Goal: Use online tool/utility: Utilize a website feature to perform a specific function

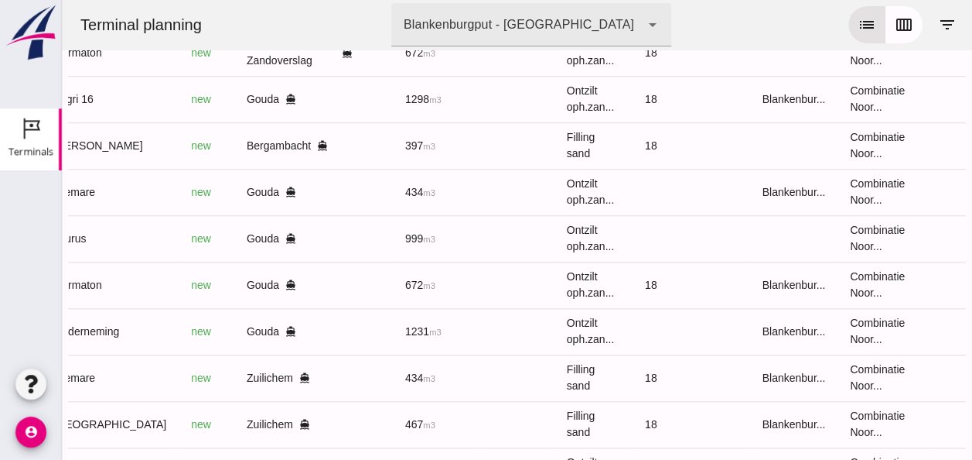
scroll to position [636, 0]
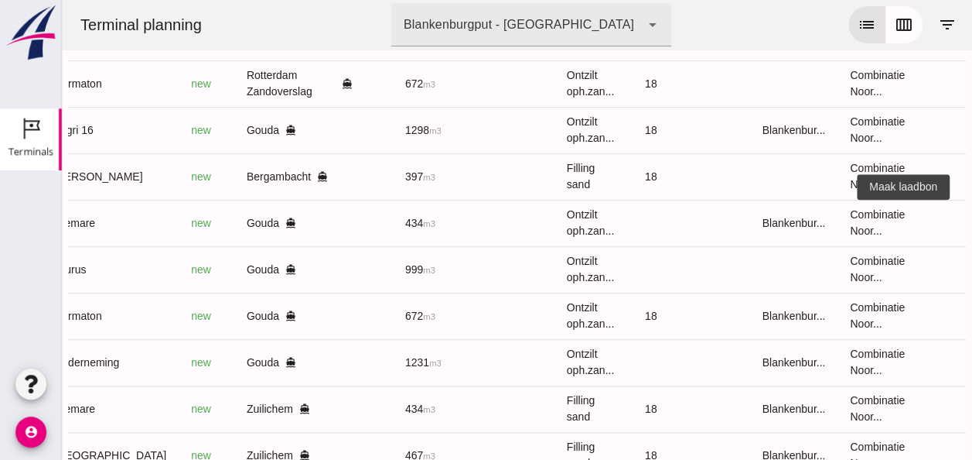
click at [972, 219] on icon "receipt_long" at bounding box center [990, 223] width 14 height 14
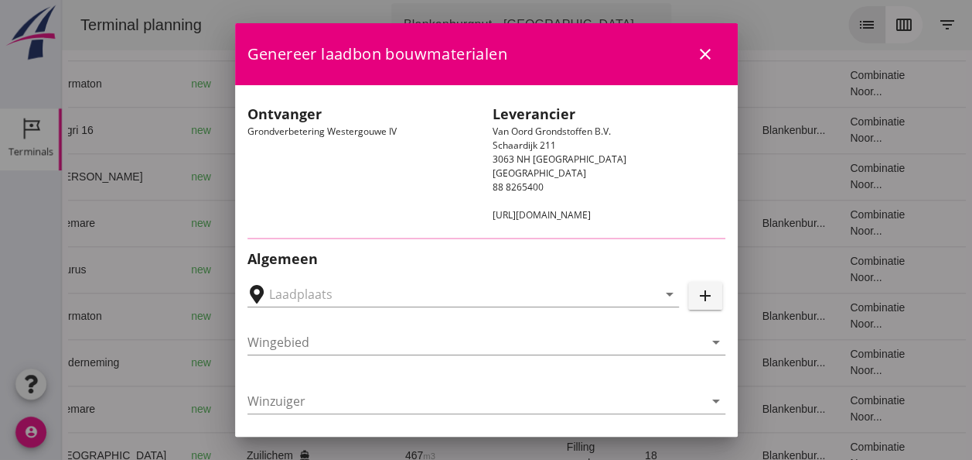
type input "Loswal Fa. J. Bos&Zonen, [GEOGRAPHIC_DATA]"
type input "Bremare"
type input "[PERSON_NAME]"
type input "Ontzilt oph.zand [75] (6120)"
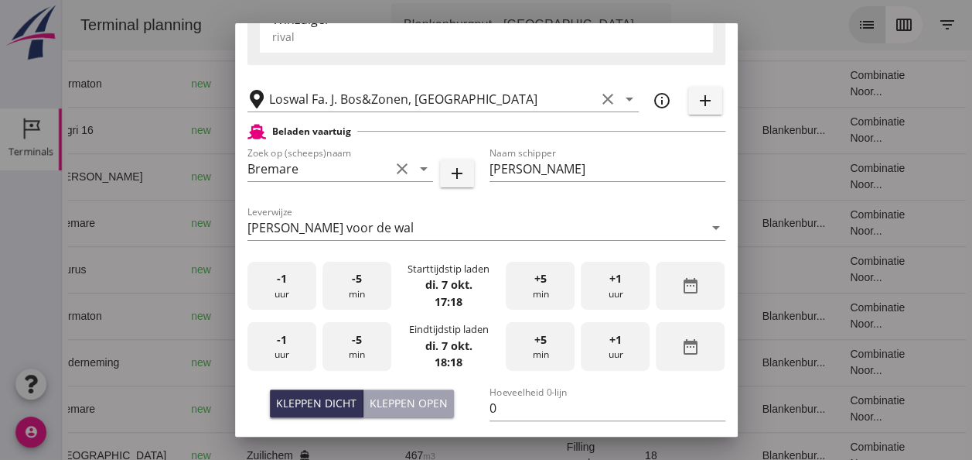
scroll to position [309, 0]
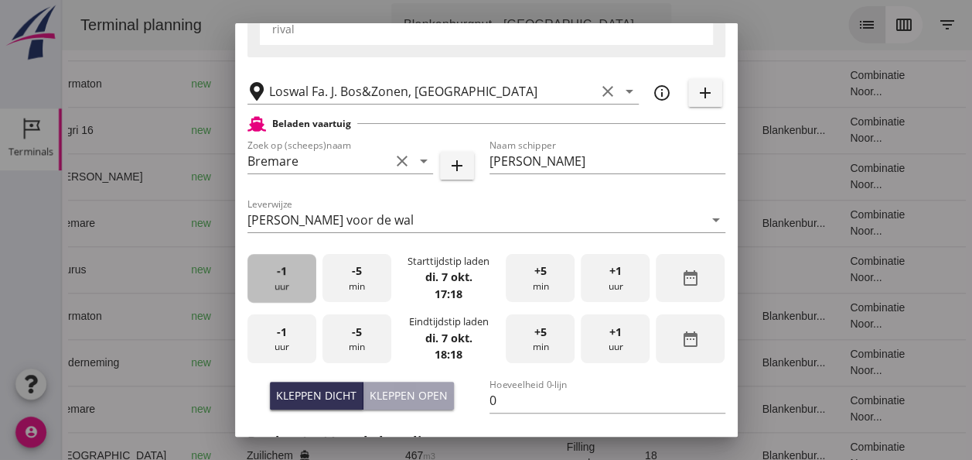
click at [289, 289] on div "-1 uur" at bounding box center [282, 278] width 69 height 49
click at [528, 287] on div "+5 min" at bounding box center [540, 278] width 69 height 49
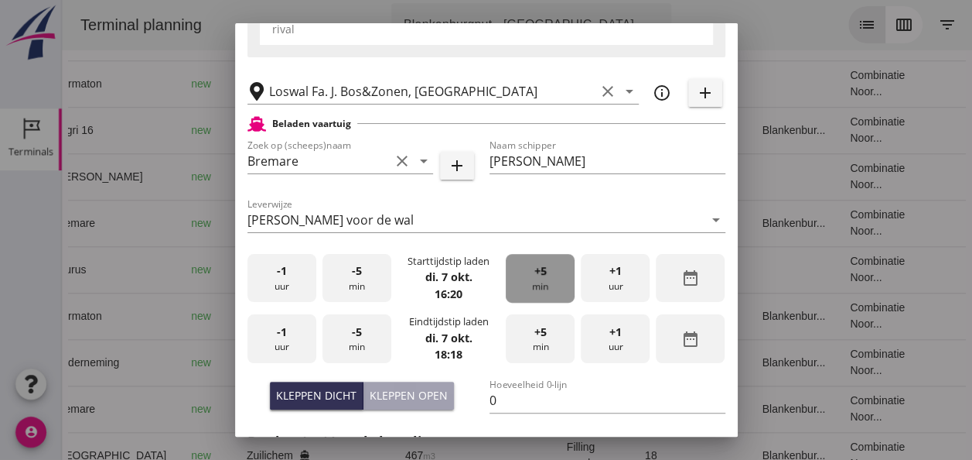
click at [527, 294] on div "+5 min" at bounding box center [540, 278] width 69 height 49
click at [525, 292] on div "+5 min" at bounding box center [540, 278] width 69 height 49
click at [525, 291] on div "+5 min" at bounding box center [540, 278] width 69 height 49
click at [525, 290] on div "+5 min" at bounding box center [540, 278] width 69 height 49
click at [305, 333] on div "-1 uur" at bounding box center [282, 338] width 69 height 49
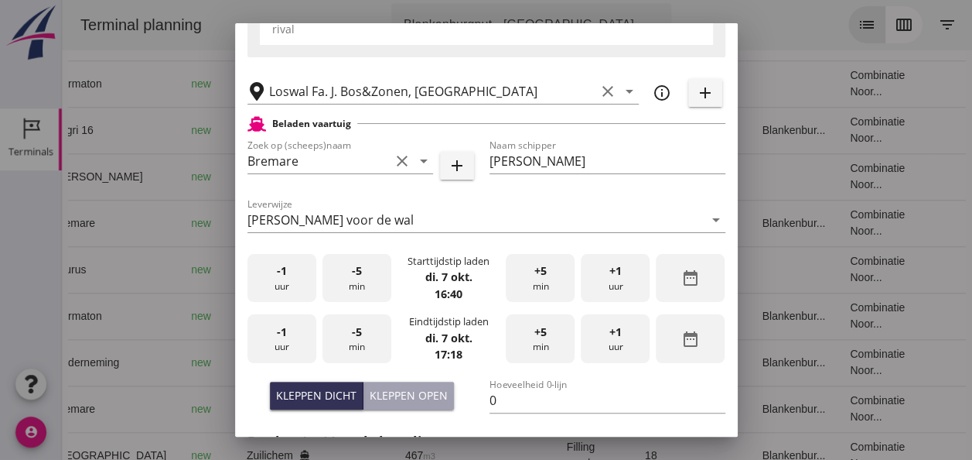
click at [364, 340] on div "-5 min" at bounding box center [357, 338] width 69 height 49
click at [362, 340] on div "-5 min" at bounding box center [357, 338] width 69 height 49
click at [340, 390] on div "Kleppen dicht" at bounding box center [316, 395] width 80 height 16
click at [493, 398] on input "0" at bounding box center [608, 400] width 236 height 25
type input "434"
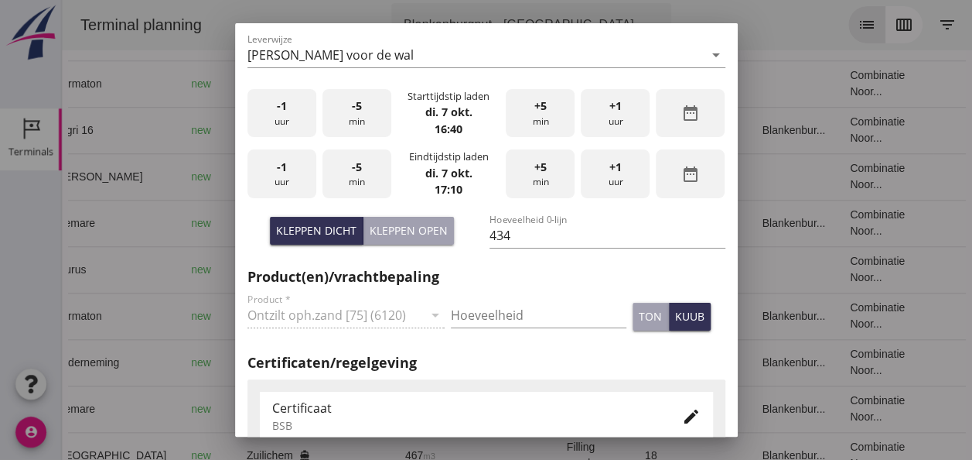
scroll to position [495, 0]
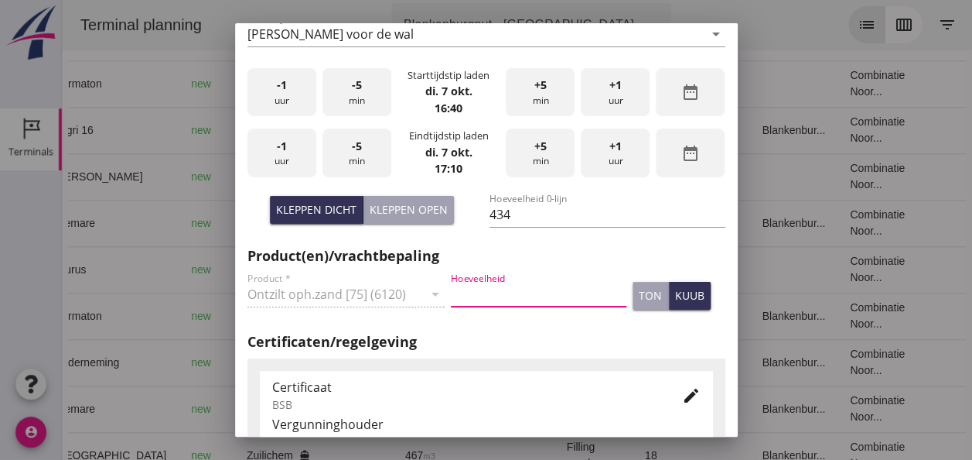
click at [472, 286] on input "Hoeveelheid" at bounding box center [539, 294] width 176 height 25
type input "434"
click at [684, 295] on div "kuub" at bounding box center [689, 295] width 29 height 16
click at [683, 398] on icon "edit" at bounding box center [691, 395] width 19 height 19
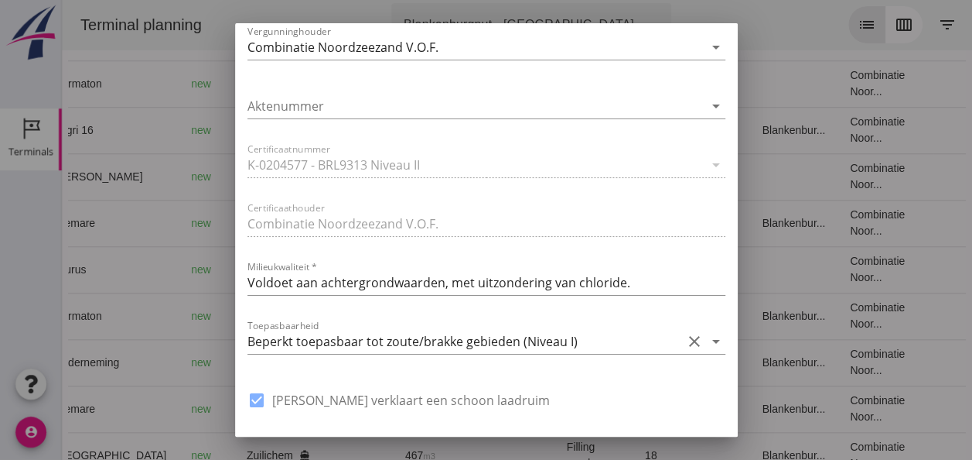
scroll to position [1172, 0]
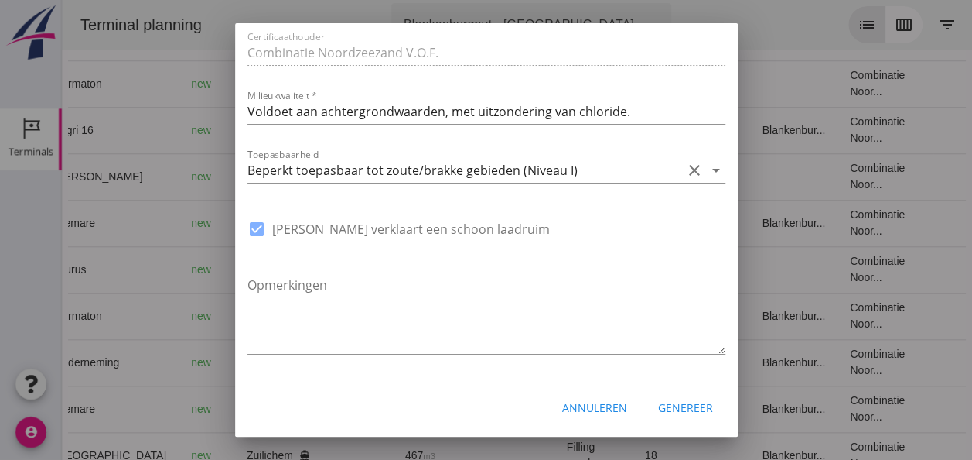
click at [682, 405] on div "Genereer" at bounding box center [685, 407] width 55 height 16
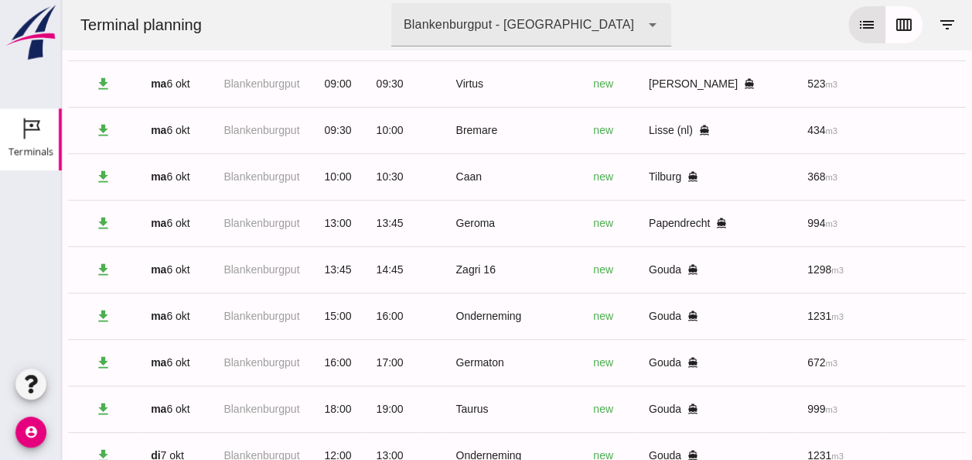
scroll to position [0, 0]
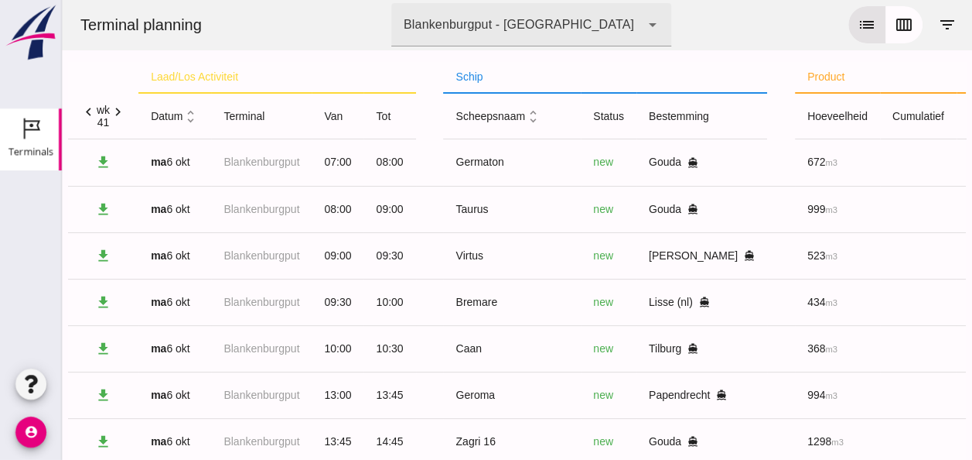
click at [191, 108] on icon "unfold_more" at bounding box center [191, 116] width 16 height 16
click at [190, 115] on icon "expand_more" at bounding box center [191, 116] width 16 height 16
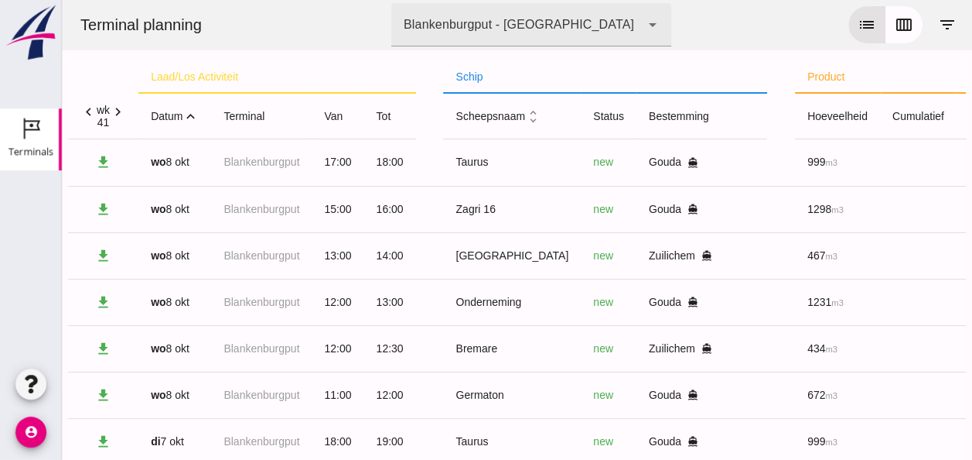
click at [193, 116] on icon "expand_less" at bounding box center [191, 116] width 16 height 16
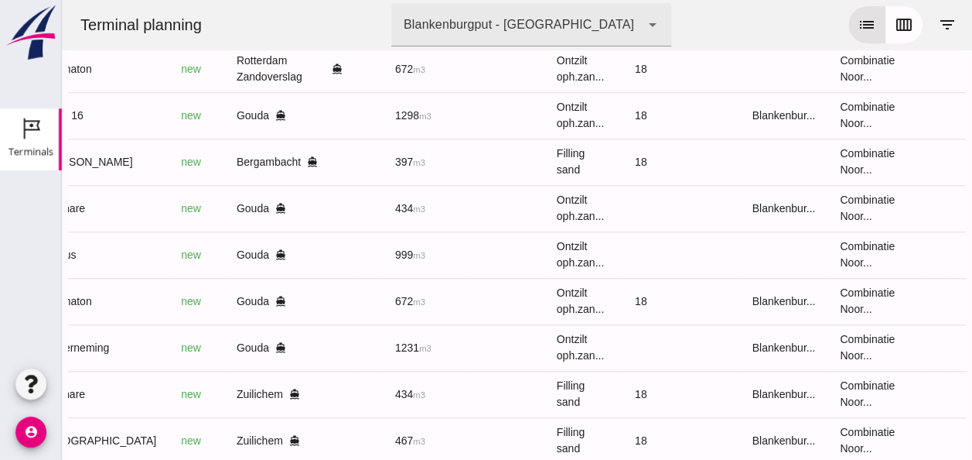
scroll to position [636, 0]
